Goal: Task Accomplishment & Management: Manage account settings

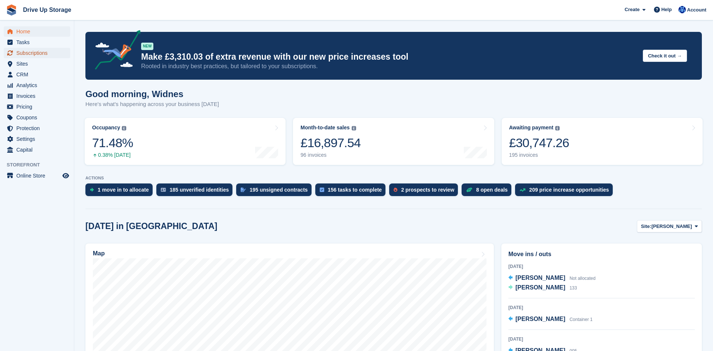
click at [29, 53] on span "Subscriptions" at bounding box center [38, 53] width 45 height 10
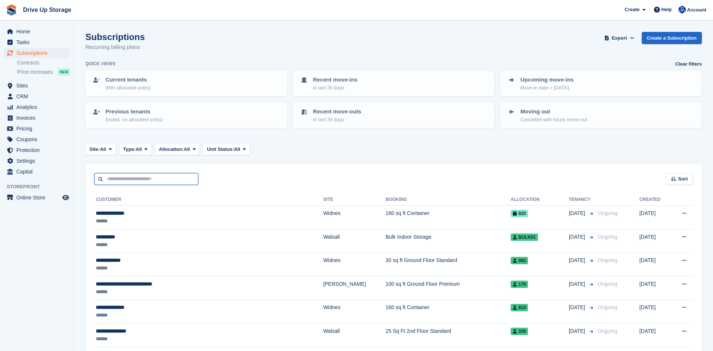
click at [158, 176] on input "text" at bounding box center [146, 179] width 104 height 12
type input "*******"
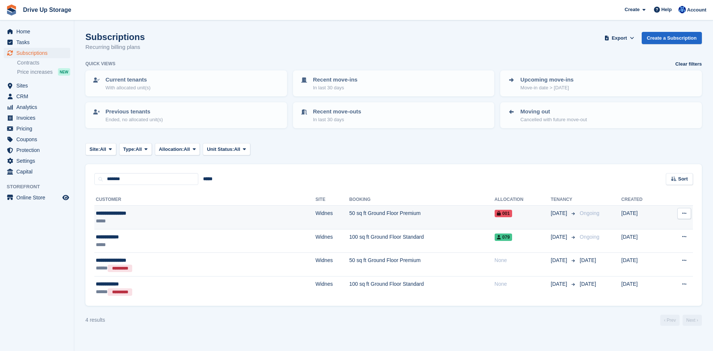
click at [315, 215] on td "Widnes" at bounding box center [332, 218] width 34 height 24
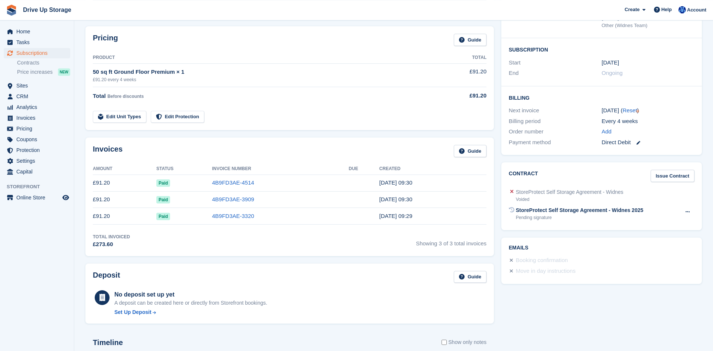
scroll to position [114, 0]
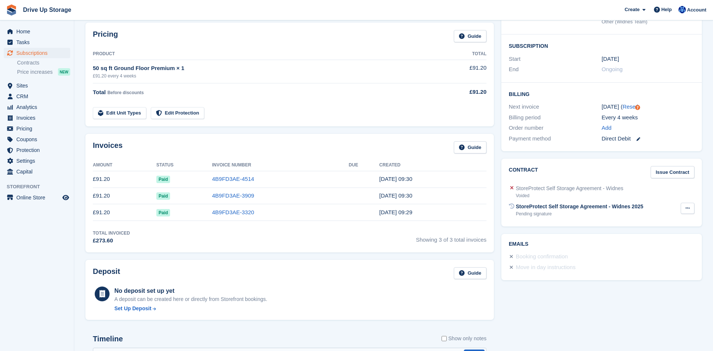
click at [690, 210] on button at bounding box center [687, 208] width 14 height 11
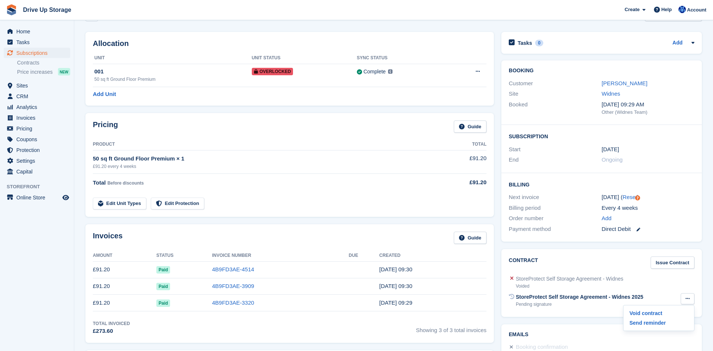
scroll to position [0, 0]
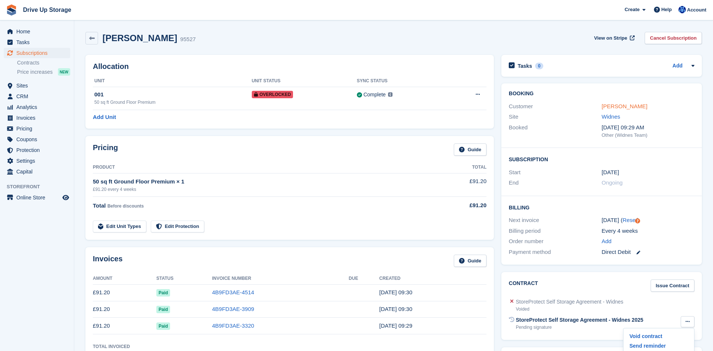
click at [623, 108] on link "[PERSON_NAME]" at bounding box center [624, 106] width 46 height 6
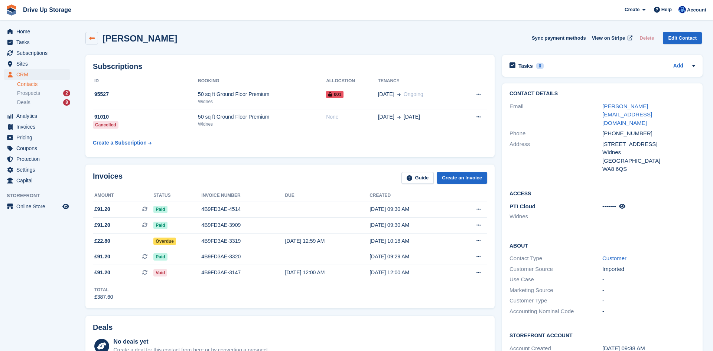
click at [93, 38] on icon at bounding box center [92, 39] width 6 height 6
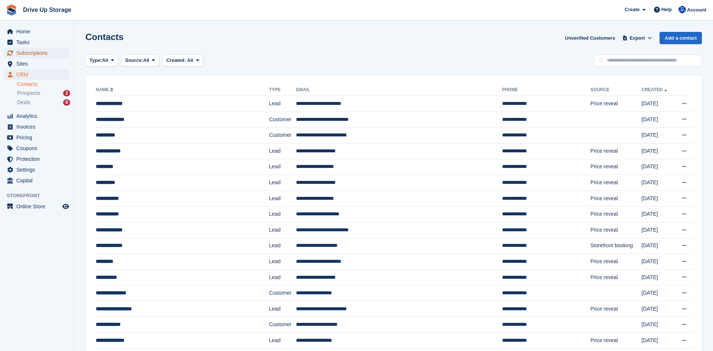
click at [52, 54] on span "Subscriptions" at bounding box center [38, 53] width 45 height 10
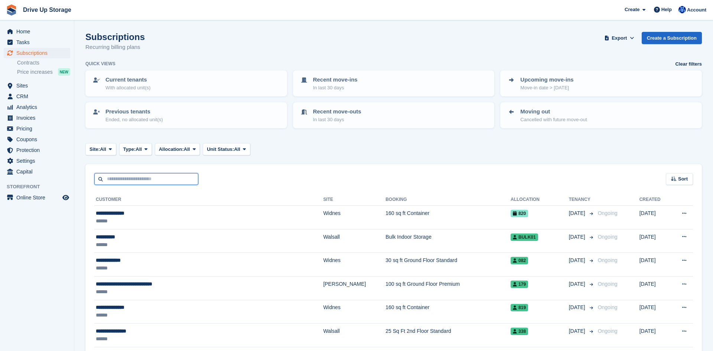
click at [157, 178] on input "text" at bounding box center [146, 179] width 104 height 12
type input "******"
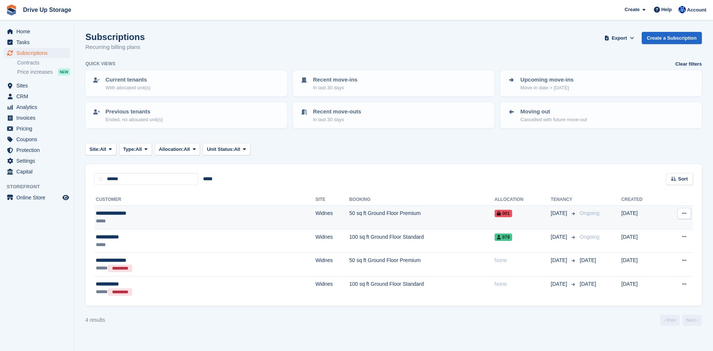
click at [497, 216] on div "001" at bounding box center [522, 214] width 56 height 8
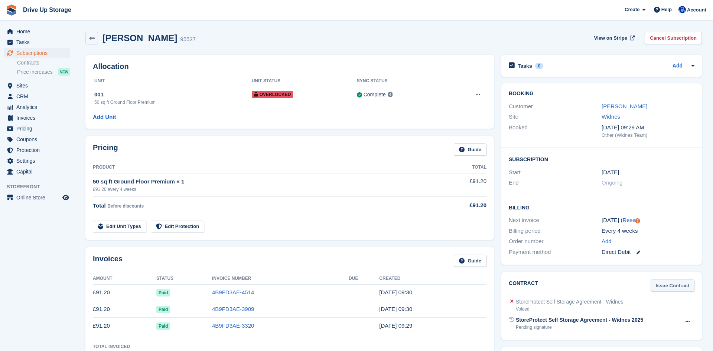
click at [666, 290] on link "Issue Contract" at bounding box center [672, 286] width 44 height 12
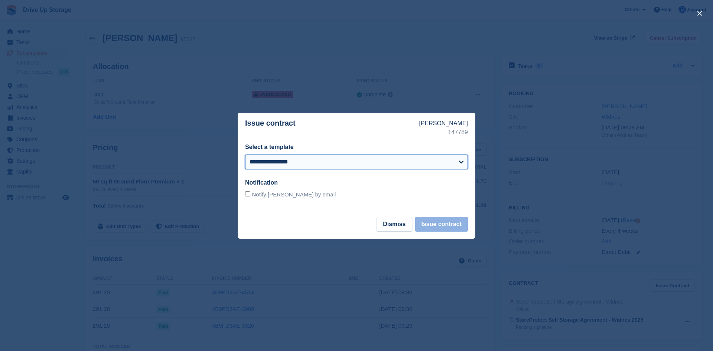
click at [245, 155] on select "**********" at bounding box center [356, 162] width 223 height 15
click at [491, 248] on div at bounding box center [356, 175] width 713 height 351
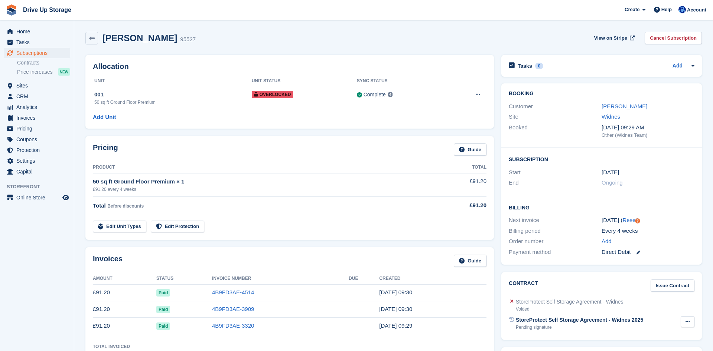
click at [687, 321] on icon at bounding box center [687, 322] width 4 height 5
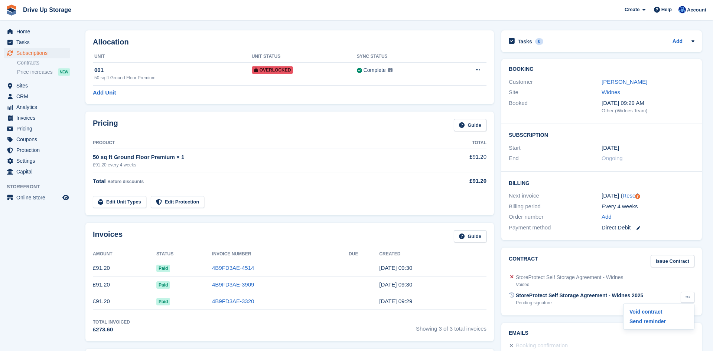
scroll to position [38, 0]
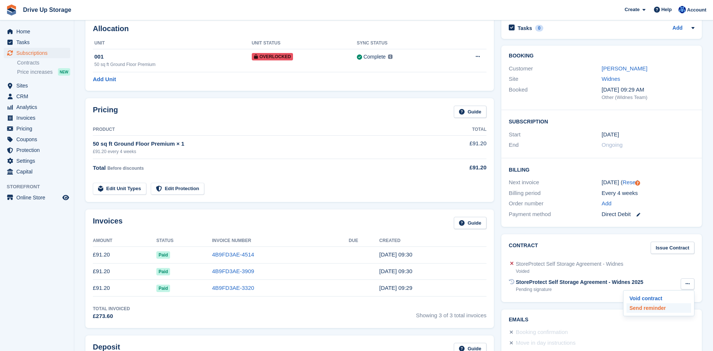
click at [654, 307] on p "Send reminder" at bounding box center [658, 309] width 65 height 10
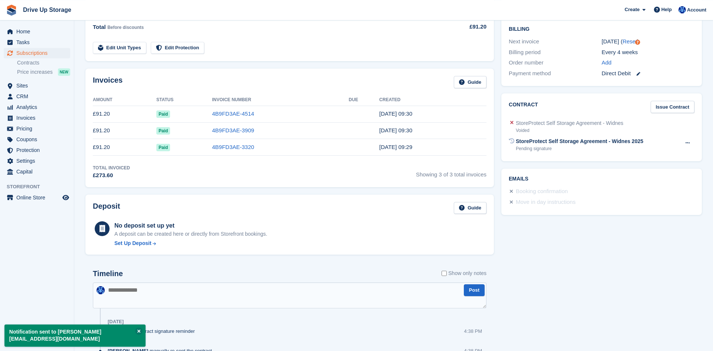
scroll to position [227, 0]
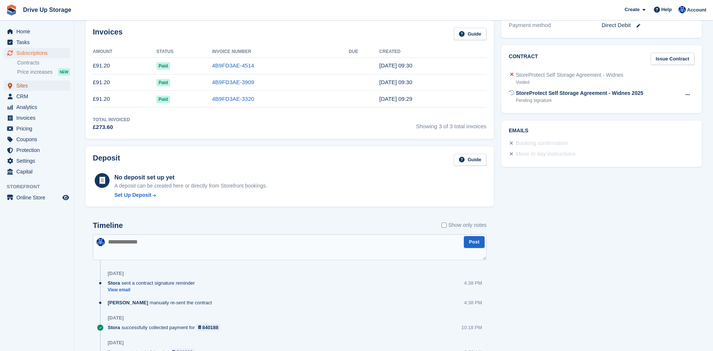
click at [28, 88] on span "Sites" at bounding box center [38, 86] width 45 height 10
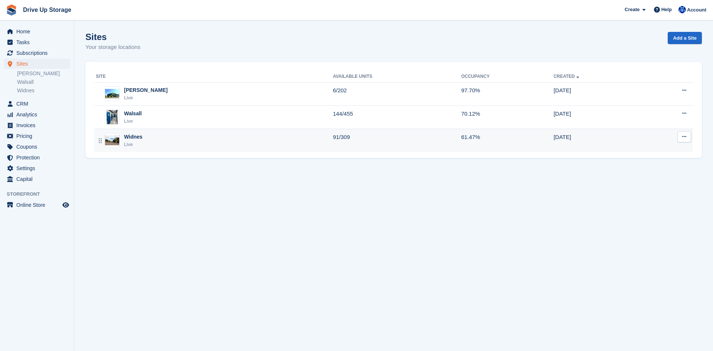
click at [225, 145] on div "Widnes Live" at bounding box center [214, 140] width 237 height 15
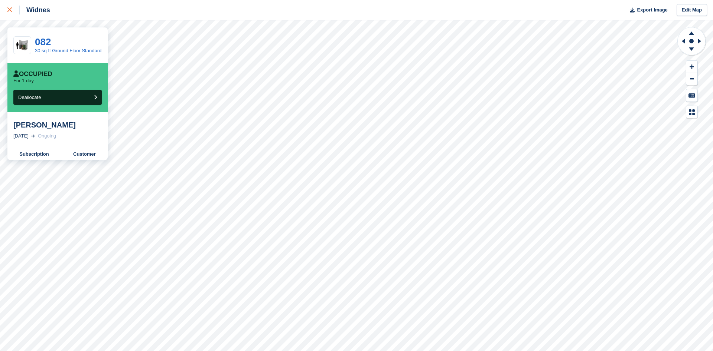
click at [13, 13] on div at bounding box center [13, 10] width 12 height 9
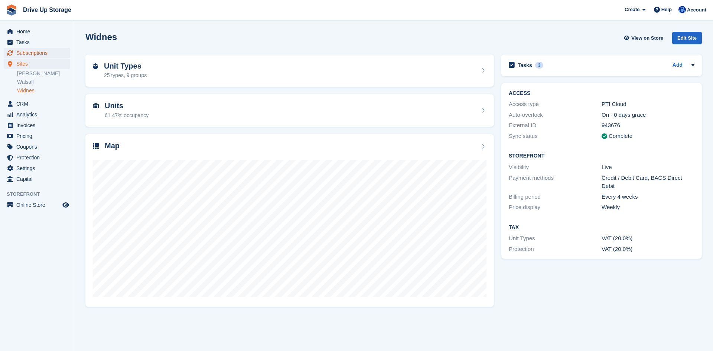
click at [40, 53] on span "Subscriptions" at bounding box center [38, 53] width 45 height 10
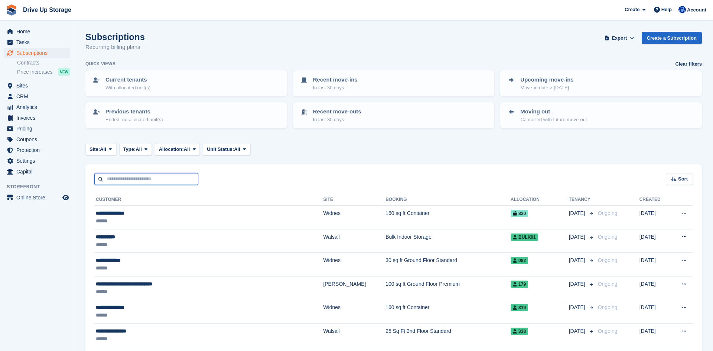
click at [127, 178] on input "text" at bounding box center [146, 179] width 104 height 12
type input "******"
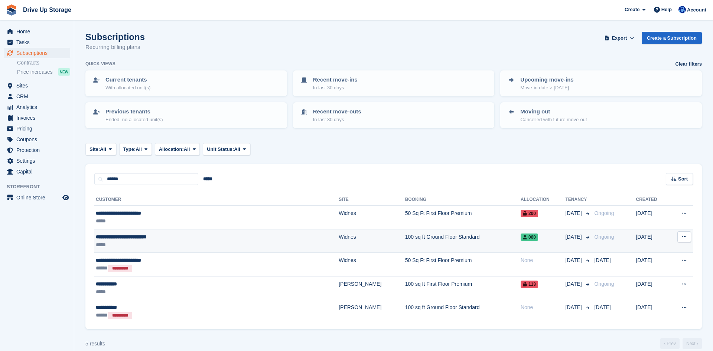
click at [338, 238] on td "Widnes" at bounding box center [371, 241] width 66 height 24
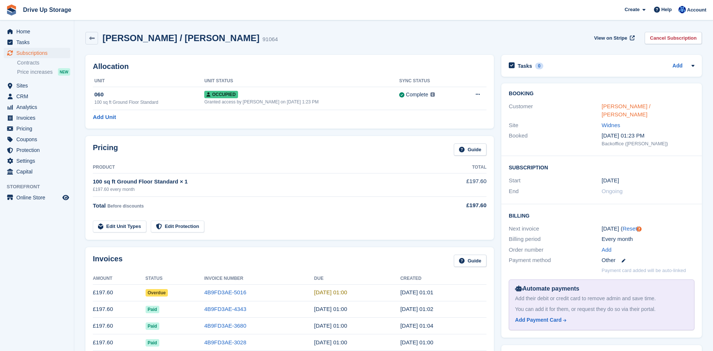
click at [639, 104] on link "Beth Duncan / Oliver Walker" at bounding box center [625, 110] width 49 height 15
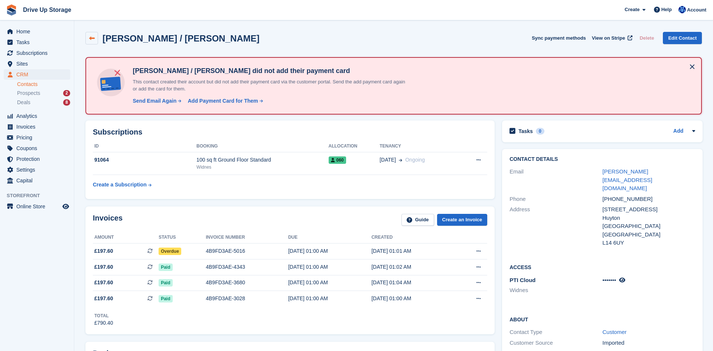
click at [86, 36] on link at bounding box center [91, 38] width 13 height 13
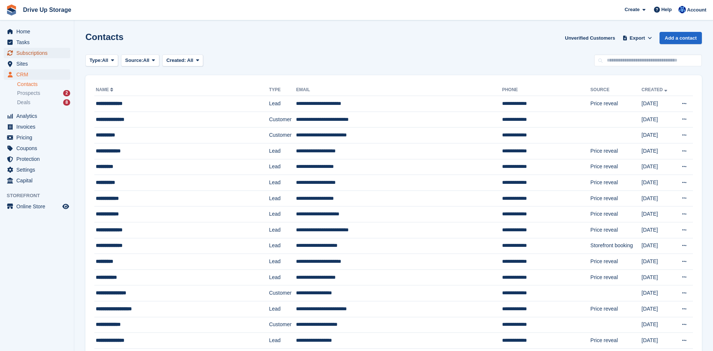
click at [61, 52] on link "Subscriptions" at bounding box center [37, 53] width 66 height 10
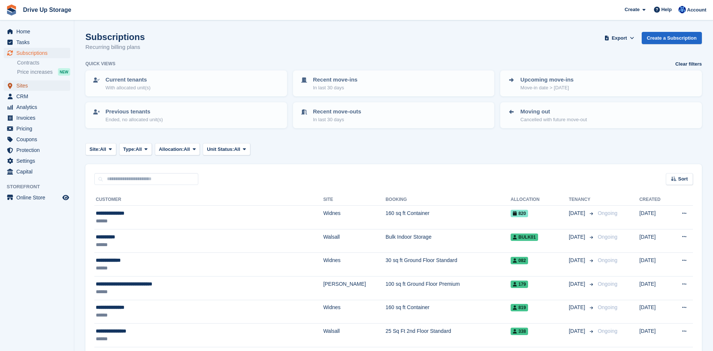
click at [32, 86] on span "Sites" at bounding box center [38, 86] width 45 height 10
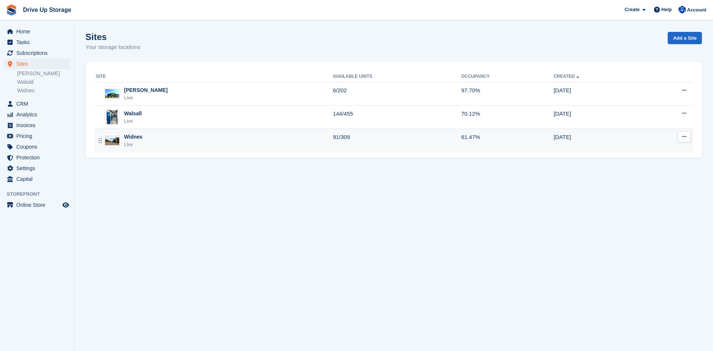
click at [145, 148] on td "Widnes Live" at bounding box center [213, 140] width 238 height 23
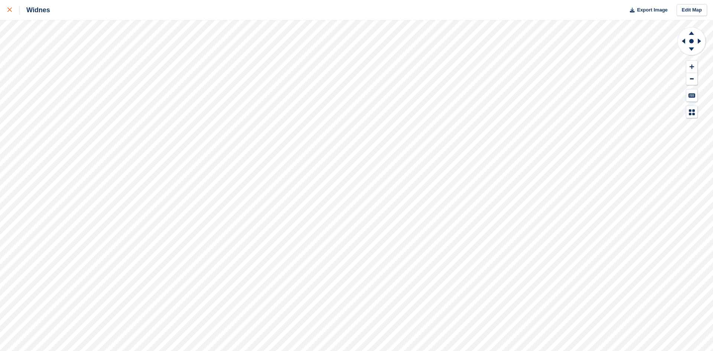
click at [11, 14] on div at bounding box center [13, 10] width 12 height 9
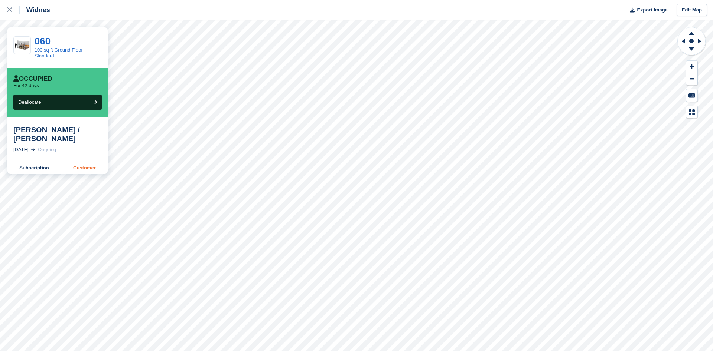
click at [78, 170] on link "Customer" at bounding box center [84, 168] width 46 height 12
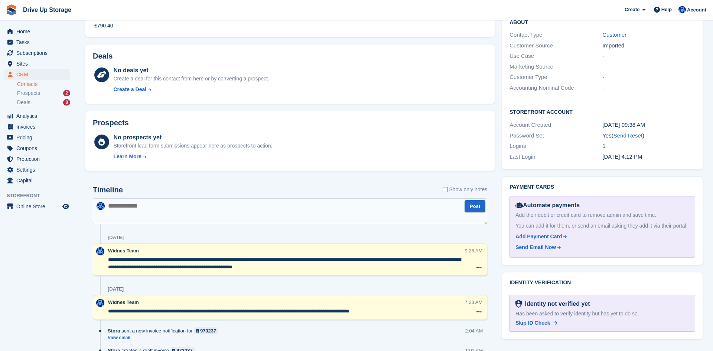
scroll to position [303, 0]
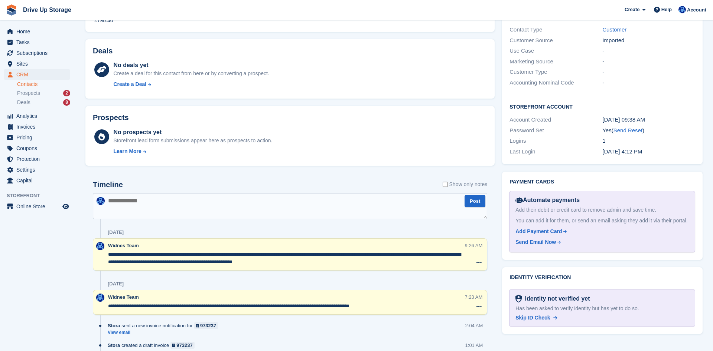
click at [245, 208] on textarea at bounding box center [290, 206] width 394 height 26
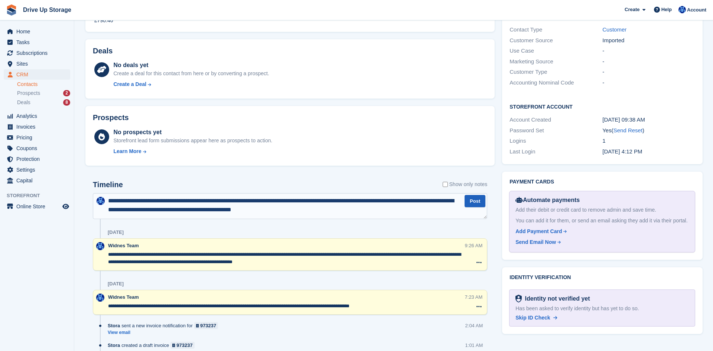
type textarea "**********"
click at [477, 199] on button "Post" at bounding box center [474, 201] width 21 height 12
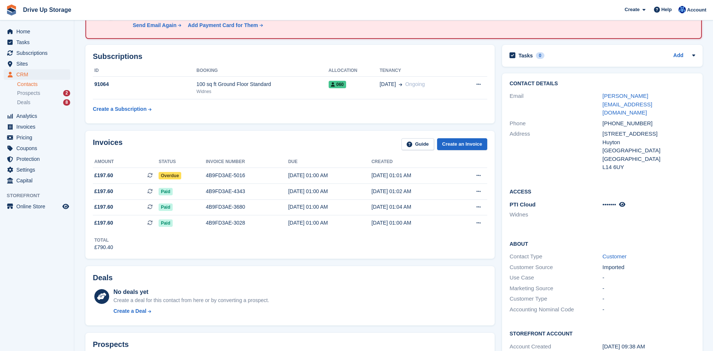
scroll to position [0, 0]
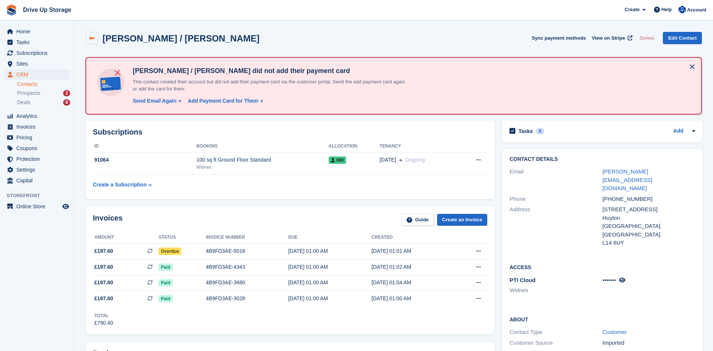
click at [93, 36] on icon at bounding box center [92, 39] width 6 height 6
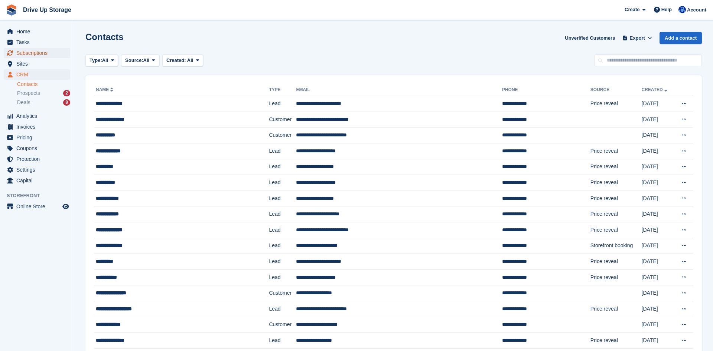
click at [43, 53] on span "Subscriptions" at bounding box center [38, 53] width 45 height 10
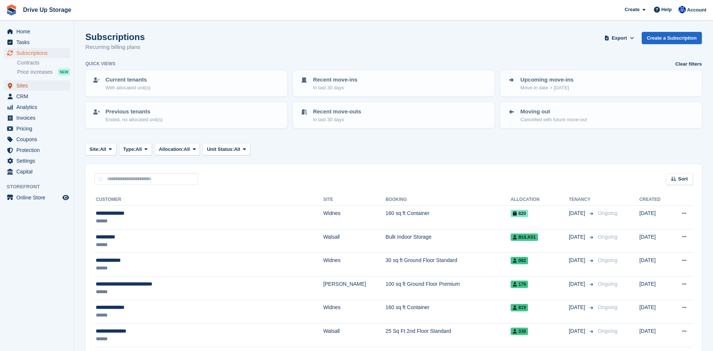
click at [29, 88] on span "Sites" at bounding box center [38, 86] width 45 height 10
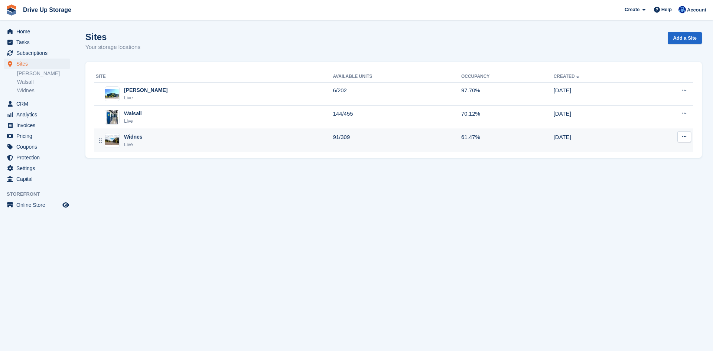
click at [243, 150] on td "Widnes Live" at bounding box center [213, 140] width 238 height 23
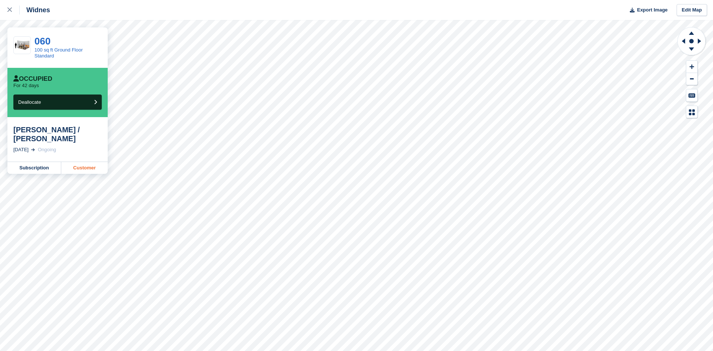
click at [86, 171] on link "Customer" at bounding box center [84, 168] width 46 height 12
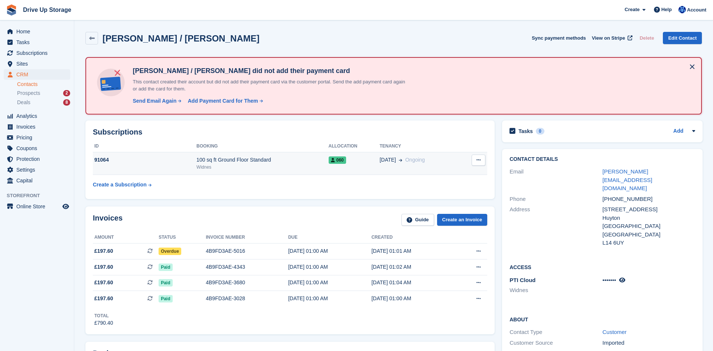
click at [481, 163] on button at bounding box center [478, 160] width 14 height 11
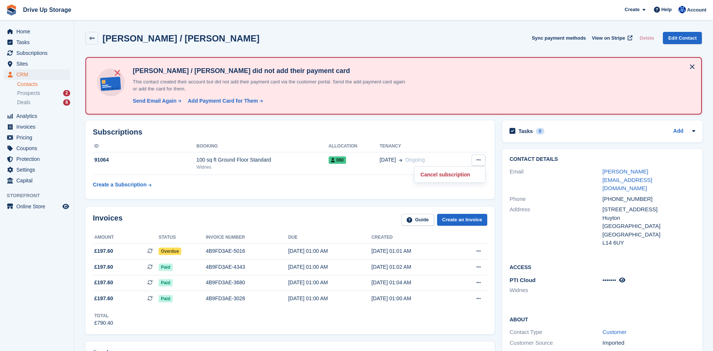
click at [504, 137] on div "Tasks 0 Add No tasks related to Beth Duncan / Oliver Walker" at bounding box center [602, 132] width 200 height 22
click at [44, 56] on span "Subscriptions" at bounding box center [38, 53] width 45 height 10
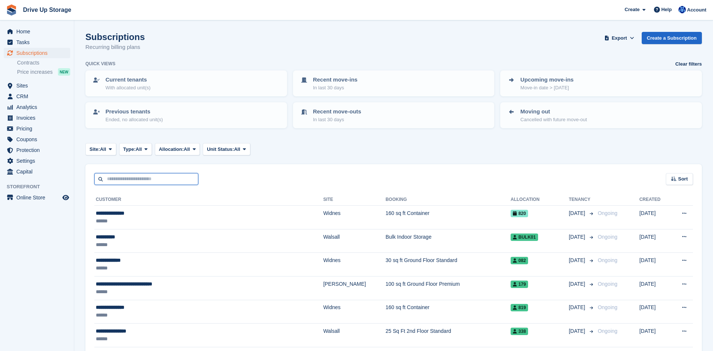
click at [163, 183] on input "text" at bounding box center [146, 179] width 104 height 12
type input "******"
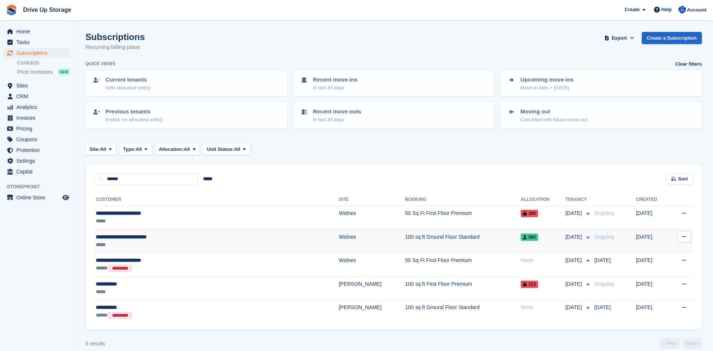
click at [681, 239] on button at bounding box center [684, 237] width 14 height 11
click at [165, 242] on div "*****" at bounding box center [174, 245] width 156 height 8
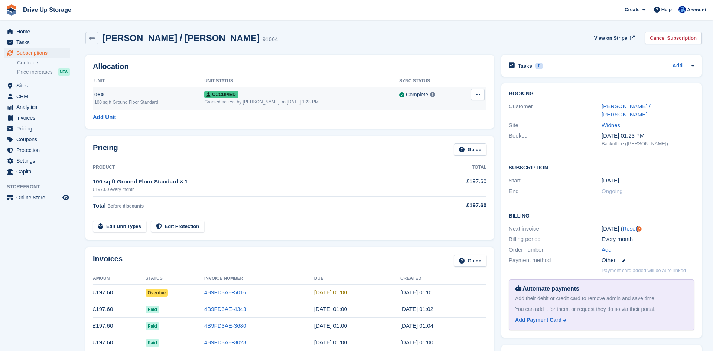
click at [481, 96] on button at bounding box center [478, 94] width 14 height 11
click at [429, 109] on p "Overlock" at bounding box center [448, 109] width 65 height 10
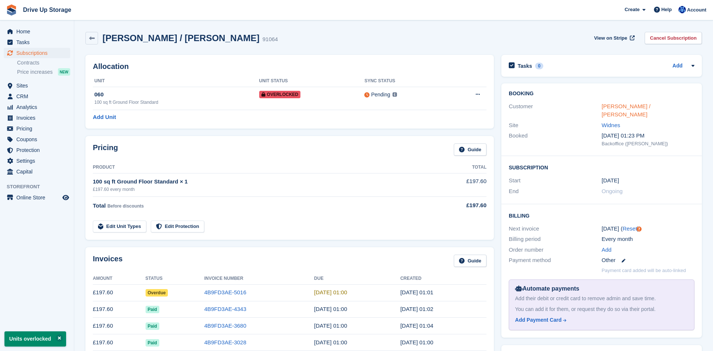
click at [639, 107] on link "[PERSON_NAME] / [PERSON_NAME]" at bounding box center [625, 110] width 49 height 15
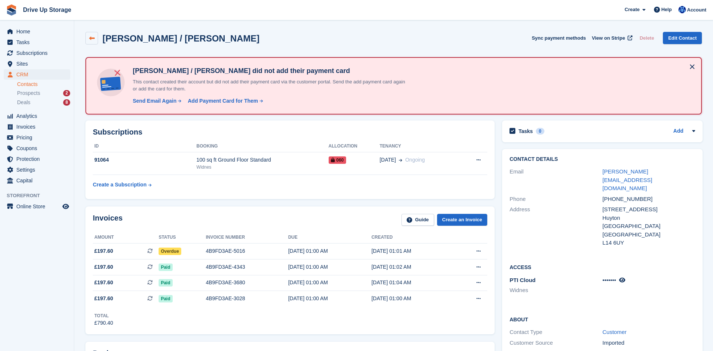
click at [89, 37] on icon at bounding box center [92, 39] width 6 height 6
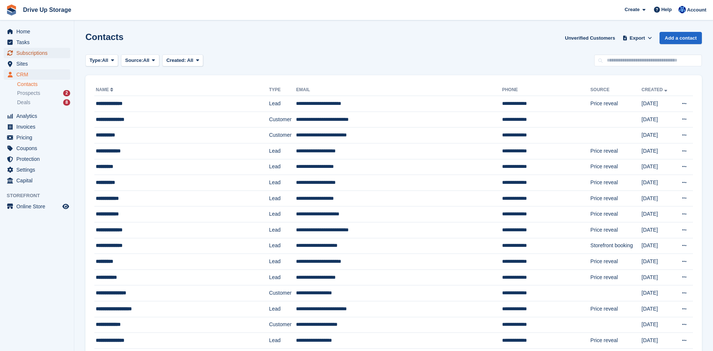
click at [42, 52] on span "Subscriptions" at bounding box center [38, 53] width 45 height 10
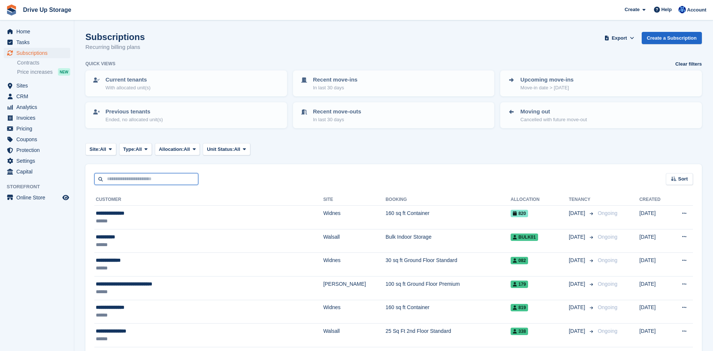
drag, startPoint x: 154, startPoint y: 179, endPoint x: 163, endPoint y: 177, distance: 9.3
click at [154, 179] on input "text" at bounding box center [146, 179] width 104 height 12
type input "******"
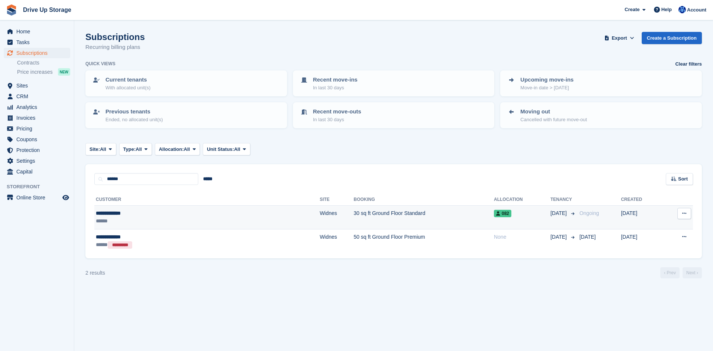
click at [353, 214] on td "30 sq ft Ground Floor Standard" at bounding box center [423, 218] width 140 height 24
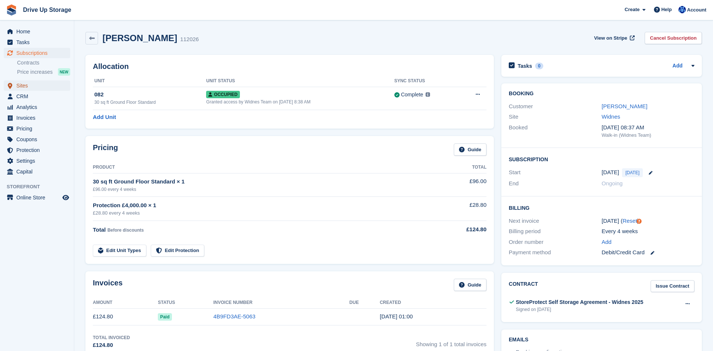
click at [57, 83] on span "Sites" at bounding box center [38, 86] width 45 height 10
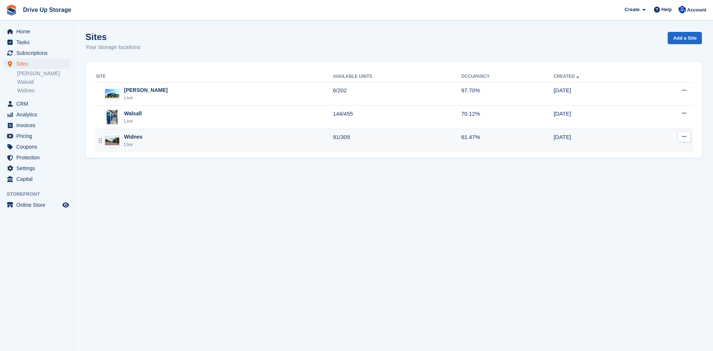
click at [249, 132] on td "Widnes Live" at bounding box center [213, 140] width 238 height 23
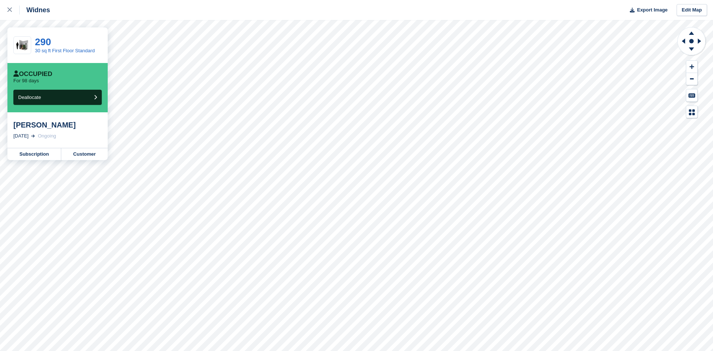
click at [94, 155] on link "Customer" at bounding box center [84, 154] width 46 height 12
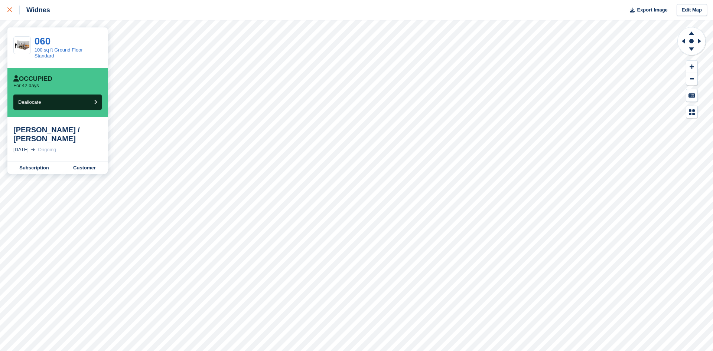
click at [13, 8] on div at bounding box center [13, 10] width 12 height 9
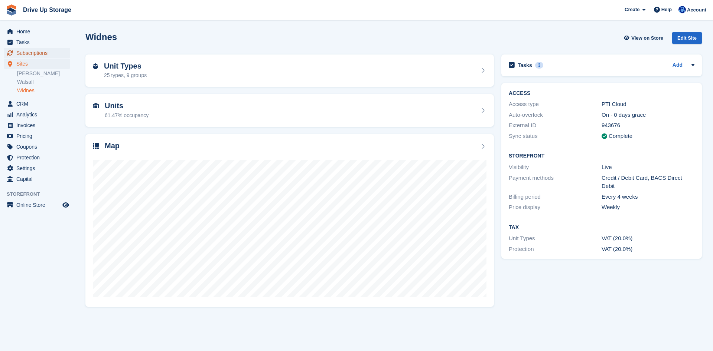
click at [50, 52] on span "Subscriptions" at bounding box center [38, 53] width 45 height 10
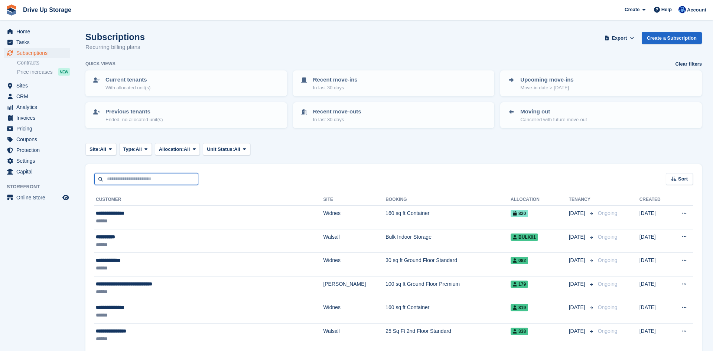
click at [147, 183] on input "text" at bounding box center [146, 179] width 104 height 12
type input "**********"
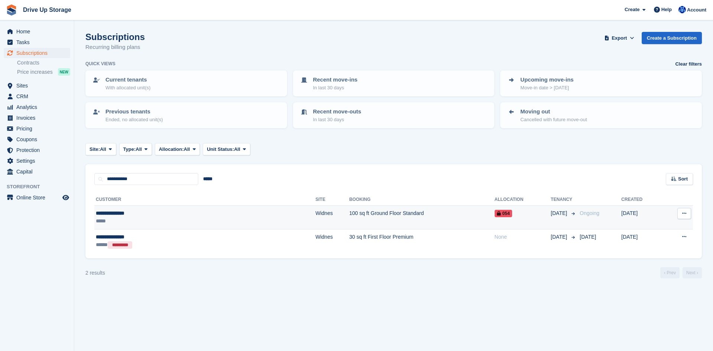
click at [349, 217] on td "100 sq ft Ground Floor Standard" at bounding box center [421, 218] width 145 height 24
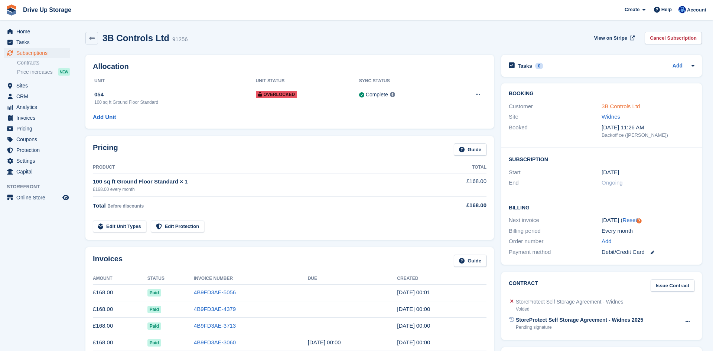
click at [629, 108] on link "3B Controls Ltd" at bounding box center [620, 106] width 38 height 6
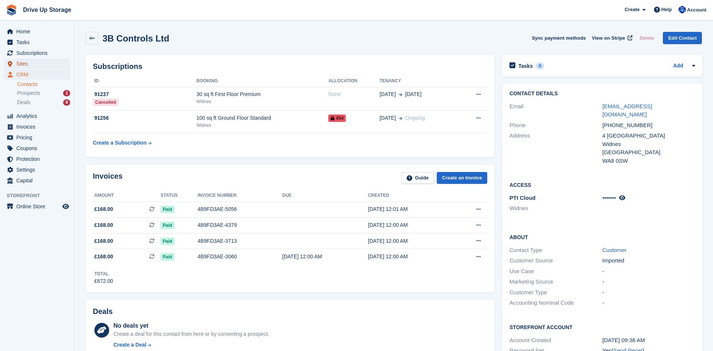
click at [28, 61] on span "Sites" at bounding box center [38, 64] width 45 height 10
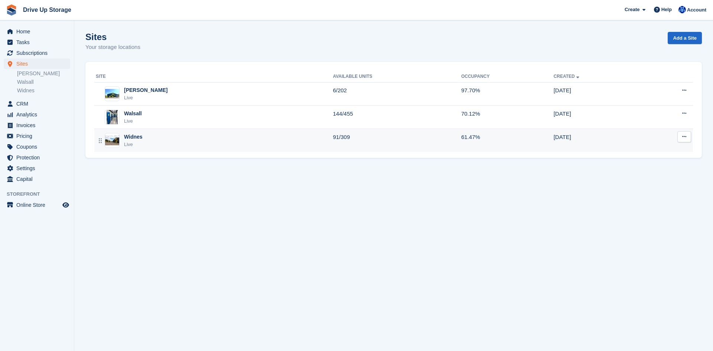
click at [169, 146] on div "Widnes Live" at bounding box center [214, 140] width 237 height 15
